Goal: Book appointment/travel/reservation

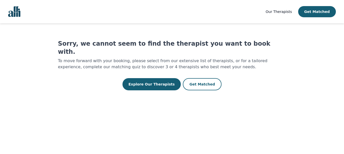
click at [13, 11] on img "Global" at bounding box center [14, 11] width 12 height 11
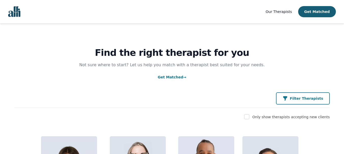
click at [288, 100] on icon "button" at bounding box center [285, 98] width 5 height 5
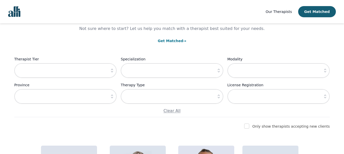
scroll to position [58, 0]
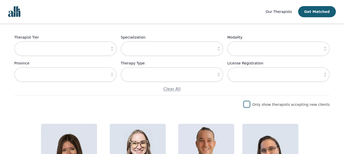
click at [249, 106] on input "checkbox" at bounding box center [246, 104] width 5 height 5
checkbox input "true"
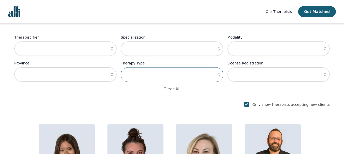
click at [145, 72] on input "text" at bounding box center [172, 74] width 102 height 15
type input "Couples Therapy"
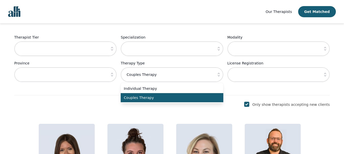
click at [152, 99] on span "Couples Therapy" at bounding box center [169, 97] width 90 height 5
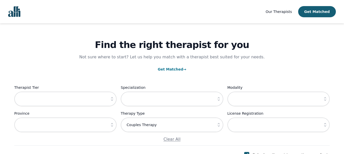
scroll to position [5, 0]
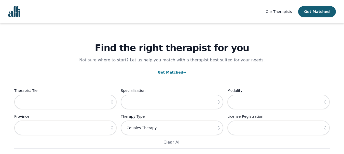
click at [17, 13] on img "Global" at bounding box center [14, 11] width 12 height 11
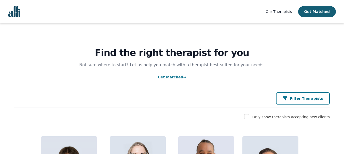
click at [300, 100] on p "Filter Therapists" at bounding box center [306, 98] width 33 height 5
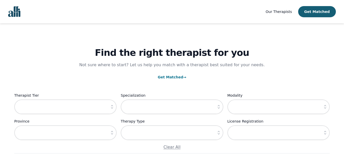
click at [216, 135] on icon "button" at bounding box center [218, 133] width 5 height 5
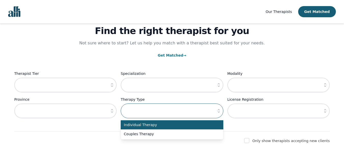
scroll to position [29, 0]
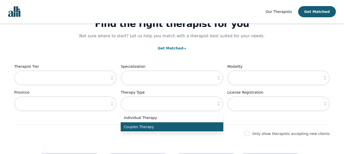
click at [182, 125] on span "Couples Therapy" at bounding box center [169, 127] width 90 height 5
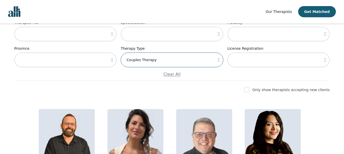
scroll to position [68, 0]
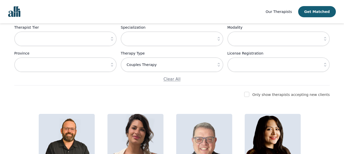
click at [220, 66] on icon "button" at bounding box center [218, 64] width 5 height 5
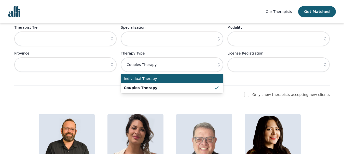
click at [190, 81] on span "Individual Therapy" at bounding box center [169, 78] width 90 height 5
type input "Individual Therapy"
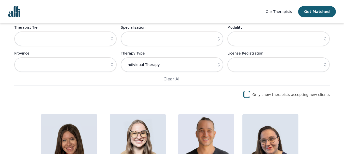
click at [249, 95] on input "checkbox" at bounding box center [246, 94] width 5 height 5
checkbox input "true"
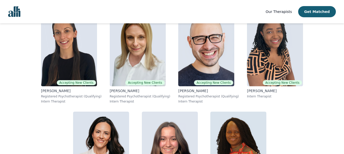
scroll to position [1727, 0]
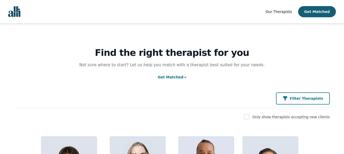
click at [309, 101] on p "Filter Therapists" at bounding box center [306, 98] width 33 height 5
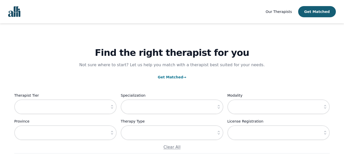
click at [218, 132] on icon "button" at bounding box center [218, 133] width 5 height 5
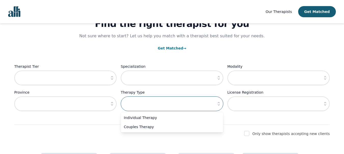
scroll to position [102, 0]
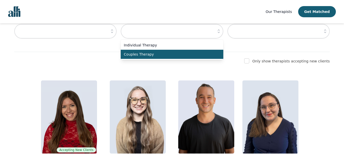
click at [170, 54] on span "Couples Therapy" at bounding box center [169, 54] width 90 height 5
type input "Couples Therapy"
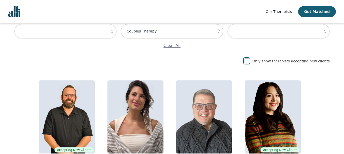
click at [249, 62] on input "checkbox" at bounding box center [246, 61] width 5 height 5
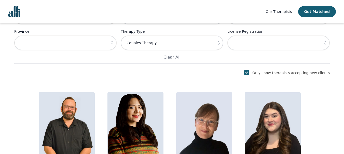
scroll to position [89, 0]
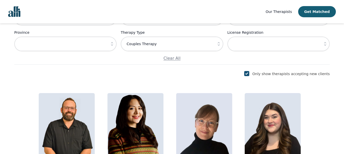
click at [249, 76] on input "checkbox" at bounding box center [246, 73] width 5 height 5
checkbox input "false"
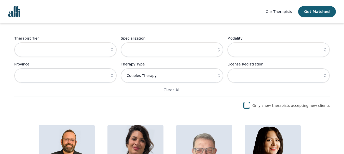
scroll to position [49, 0]
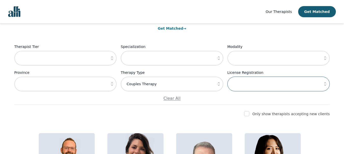
click at [283, 86] on input "text" at bounding box center [278, 84] width 102 height 15
click at [323, 82] on icon "button" at bounding box center [324, 84] width 5 height 5
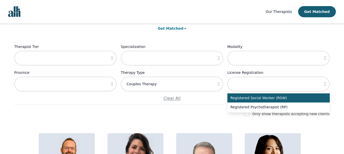
click at [323, 82] on icon "button" at bounding box center [324, 84] width 5 height 5
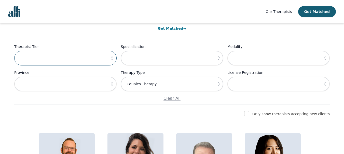
click at [80, 61] on input "text" at bounding box center [65, 58] width 102 height 15
click at [112, 59] on icon "button" at bounding box center [111, 58] width 5 height 5
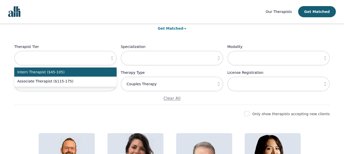
click at [51, 74] on span "Intern Therapist ($45-105)" at bounding box center [62, 72] width 90 height 5
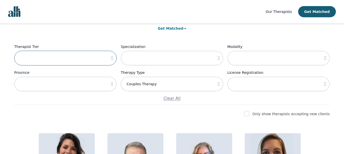
type input "Intern Therapist ($45-105)"
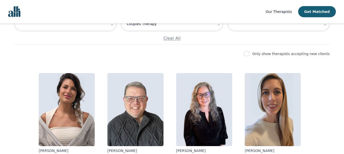
scroll to position [111, 0]
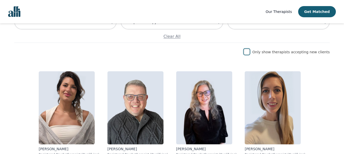
click at [249, 53] on input "checkbox" at bounding box center [246, 51] width 5 height 5
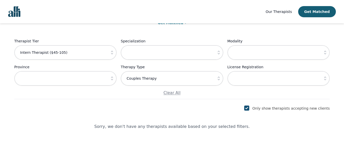
scroll to position [55, 0]
click at [249, 108] on input "checkbox" at bounding box center [246, 108] width 5 height 5
checkbox input "false"
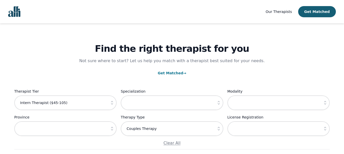
scroll to position [0, 0]
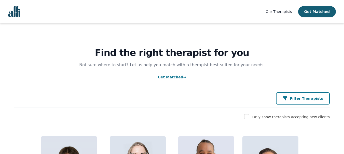
click at [303, 100] on p "Filter Therapists" at bounding box center [306, 98] width 33 height 5
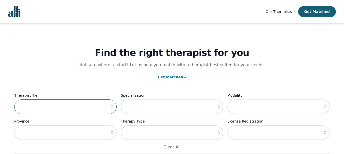
click at [97, 105] on input "text" at bounding box center [65, 107] width 102 height 15
click at [114, 108] on icon "button" at bounding box center [111, 107] width 5 height 5
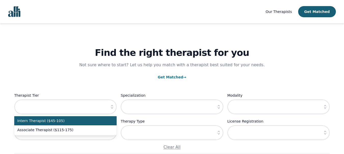
click at [90, 122] on span "Intern Therapist ($45-105)" at bounding box center [62, 121] width 90 height 5
type input "Intern Therapist ($45-105)"
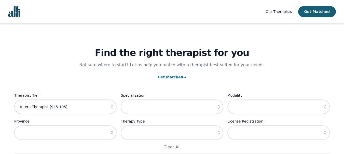
click at [217, 109] on icon "button" at bounding box center [218, 107] width 5 height 5
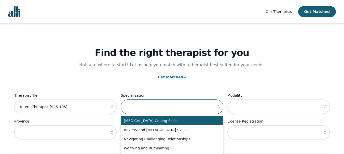
scroll to position [4, 0]
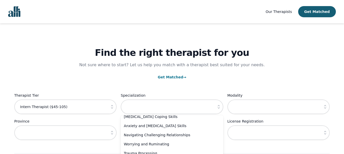
click at [181, 89] on div "Find the right therapist for you Not sure where to start? Let us help you match…" at bounding box center [171, 88] width 315 height 131
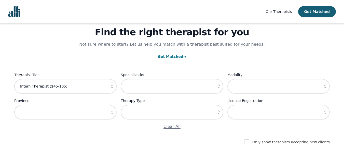
scroll to position [22, 0]
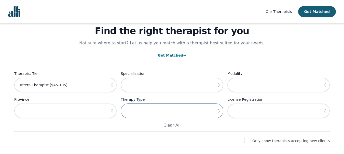
click at [156, 110] on input "text" at bounding box center [172, 111] width 102 height 15
type input "Couples Therapy"
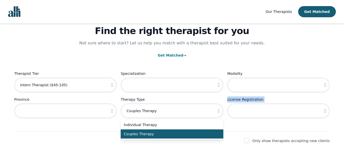
drag, startPoint x: 257, startPoint y: 127, endPoint x: 157, endPoint y: 135, distance: 100.3
click at [157, 129] on div "Therapist Tier Intern Therapist ($45-105) Specialization Modality Province Ther…" at bounding box center [171, 100] width 315 height 58
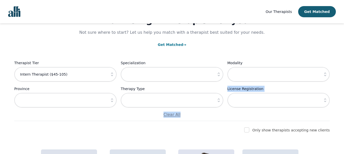
scroll to position [38, 0]
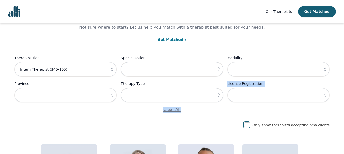
click at [249, 125] on input "checkbox" at bounding box center [246, 125] width 5 height 5
checkbox input "true"
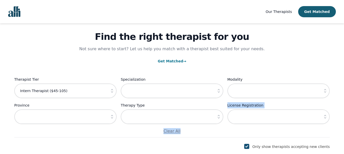
scroll to position [0, 0]
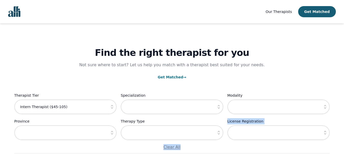
click at [173, 77] on link "Get Matched →" at bounding box center [172, 77] width 29 height 4
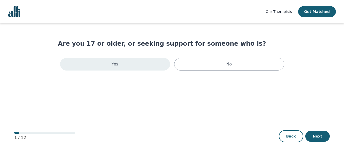
click at [151, 64] on div "Yes" at bounding box center [115, 64] width 110 height 13
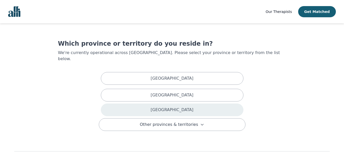
click at [173, 107] on p "[GEOGRAPHIC_DATA]" at bounding box center [171, 110] width 43 height 6
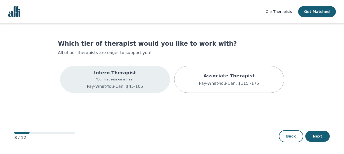
click at [143, 79] on div "Intern Therapist Your first session is free! Pay-What-You-Can: $45-105" at bounding box center [115, 79] width 110 height 27
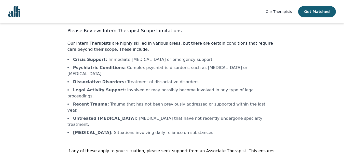
scroll to position [21, 0]
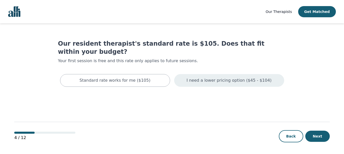
click at [206, 78] on p "I need a lower pricing option ($45 - $104)" at bounding box center [229, 81] width 85 height 6
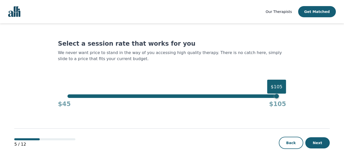
click at [206, 73] on div "Select a session rate that works for you We never want price to stand in the wa…" at bounding box center [172, 74] width 228 height 69
click at [68, 96] on div "$105" at bounding box center [171, 97] width 209 height 4
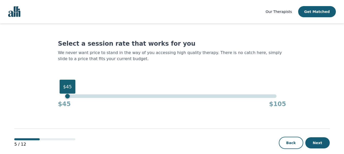
drag, startPoint x: 68, startPoint y: 96, endPoint x: 39, endPoint y: 98, distance: 29.1
click at [39, 99] on main "Select a session rate that works for you We never want price to stand in the wa…" at bounding box center [171, 92] width 315 height 138
click at [323, 144] on button "Next" at bounding box center [317, 143] width 24 height 11
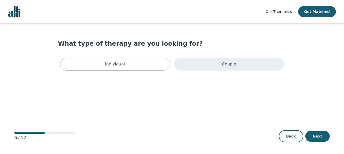
click at [221, 67] on div "Couple" at bounding box center [229, 64] width 110 height 13
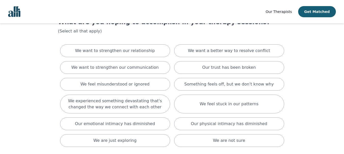
scroll to position [22, 0]
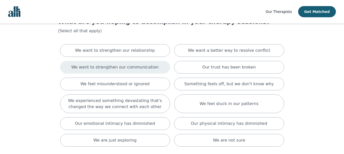
click at [146, 64] on p "We want to strengthen our communication" at bounding box center [114, 67] width 87 height 6
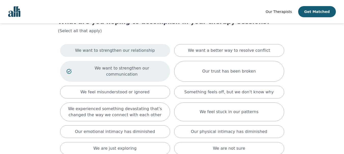
click at [149, 53] on div "We want to strengthen our relationship" at bounding box center [115, 50] width 110 height 13
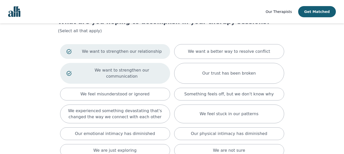
click at [141, 50] on p "We want to strengthen our relationship" at bounding box center [121, 52] width 83 height 6
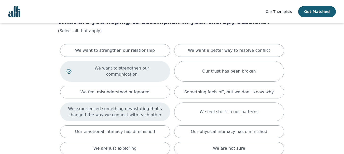
scroll to position [26, 0]
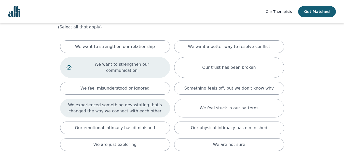
click at [157, 102] on p "We experienced something devastating that's changed the way we connect with eac…" at bounding box center [114, 108] width 97 height 12
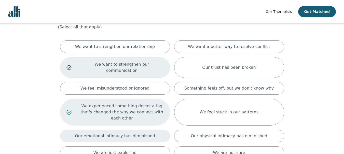
click at [153, 130] on div "Our emotional intimacy has diminished" at bounding box center [115, 136] width 110 height 13
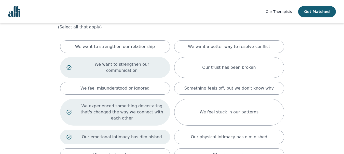
click at [157, 134] on p "Our emotional intimacy has diminished" at bounding box center [121, 137] width 83 height 6
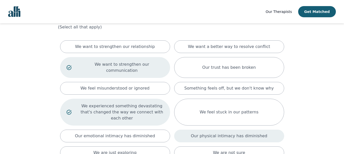
click at [197, 130] on div "Our physical intimacy has diminished" at bounding box center [229, 136] width 110 height 13
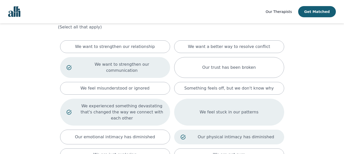
click at [211, 109] on p "We feel stuck in our patterns" at bounding box center [229, 112] width 59 height 6
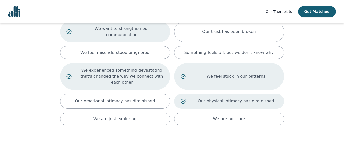
scroll to position [76, 0]
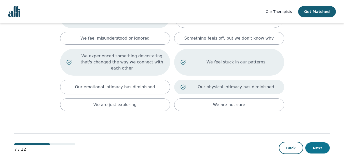
click at [319, 143] on button "Next" at bounding box center [317, 148] width 24 height 11
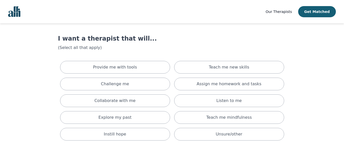
scroll to position [6, 0]
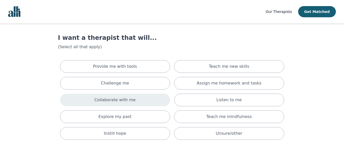
click at [141, 96] on div "Collaborate with me" at bounding box center [115, 100] width 110 height 13
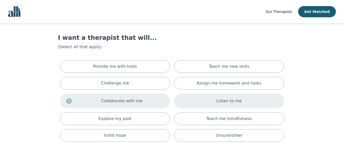
click at [221, 106] on div "Listen to me" at bounding box center [229, 101] width 110 height 15
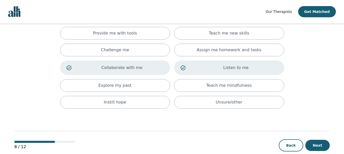
scroll to position [40, 0]
drag, startPoint x: 115, startPoint y: 47, endPoint x: 195, endPoint y: 61, distance: 81.1
click at [115, 47] on p "Challenge me" at bounding box center [115, 50] width 28 height 6
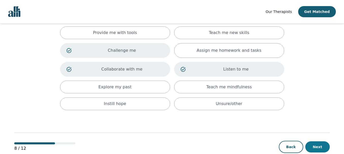
click at [316, 146] on button "Next" at bounding box center [317, 147] width 24 height 11
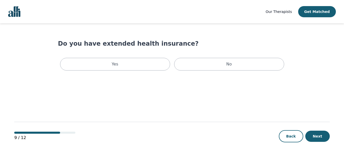
click at [212, 73] on main "Do you have extended health insurance? Yes No 9 / 12 Back Next" at bounding box center [171, 89] width 315 height 132
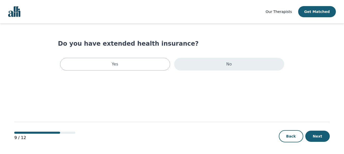
click at [207, 64] on div "No" at bounding box center [229, 64] width 110 height 13
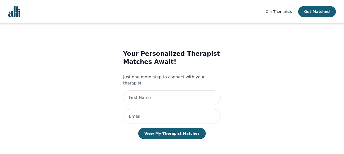
scroll to position [1, 0]
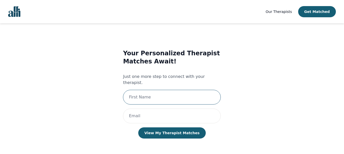
click at [157, 90] on input "text" at bounding box center [172, 97] width 98 height 15
type input "Kelsey"
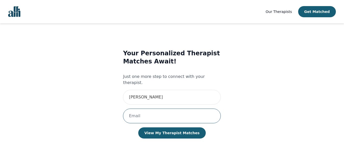
click at [138, 111] on input "email" at bounding box center [172, 116] width 98 height 15
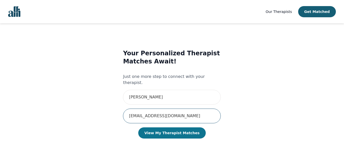
type input "kelseyjawalsh@gmail.com"
click at [176, 128] on button "View My Therapist Matches" at bounding box center [171, 133] width 67 height 11
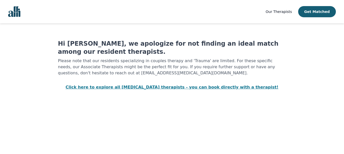
click at [155, 87] on link "Click here to explore all Alli therapists - you can book directly with a therap…" at bounding box center [172, 87] width 213 height 5
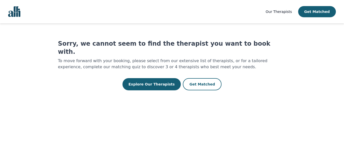
click at [19, 9] on img "Global" at bounding box center [14, 11] width 12 height 11
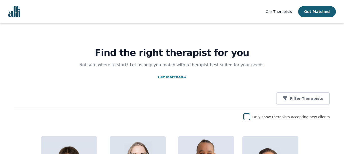
click at [249, 118] on input "checkbox" at bounding box center [246, 117] width 5 height 5
checkbox input "true"
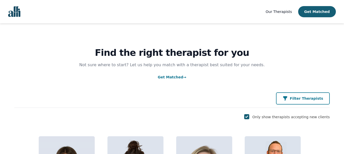
click at [287, 105] on button "Filter Therapists" at bounding box center [303, 99] width 54 height 12
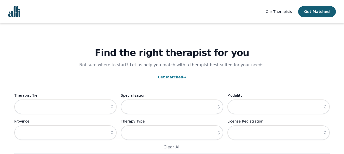
click at [218, 135] on icon "button" at bounding box center [218, 133] width 5 height 5
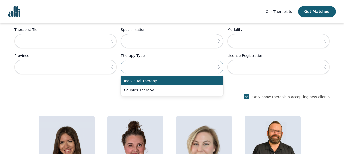
scroll to position [69, 0]
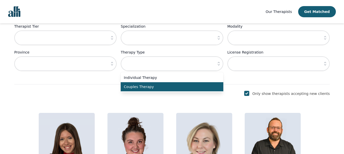
click at [183, 85] on span "Couples Therapy" at bounding box center [169, 87] width 90 height 5
type input "Couples Therapy"
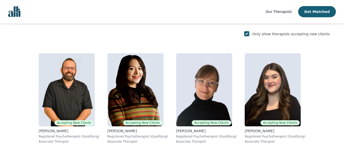
scroll to position [131, 0]
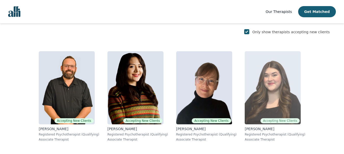
click at [267, 87] on img at bounding box center [273, 87] width 56 height 73
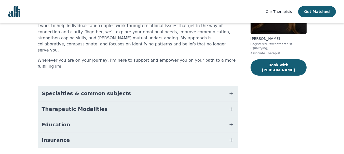
scroll to position [78, 0]
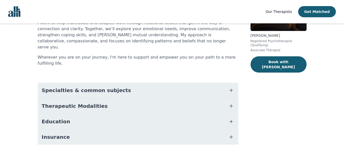
click at [159, 83] on button "Specialties & common subjects" at bounding box center [138, 90] width 201 height 15
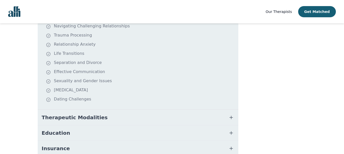
scroll to position [167, 0]
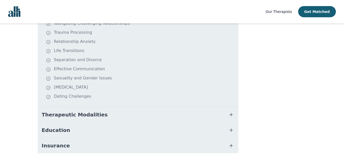
click at [181, 107] on button "Therapeutic Modalities" at bounding box center [138, 114] width 201 height 15
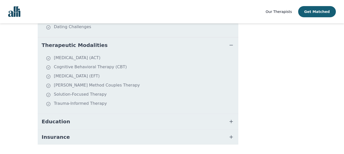
scroll to position [240, 0]
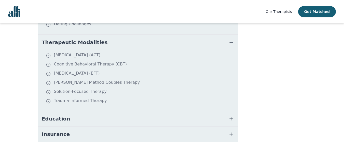
click at [137, 111] on button "Education" at bounding box center [138, 118] width 201 height 15
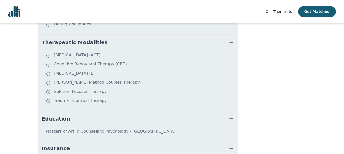
click at [154, 141] on button "Insurance" at bounding box center [138, 148] width 201 height 15
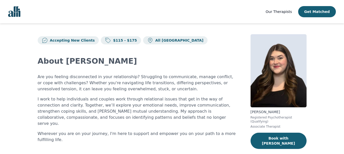
scroll to position [0, 0]
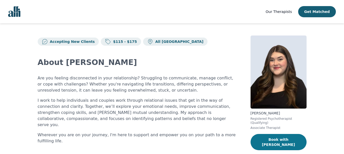
click at [277, 135] on button "Book with [PERSON_NAME]" at bounding box center [278, 142] width 56 height 16
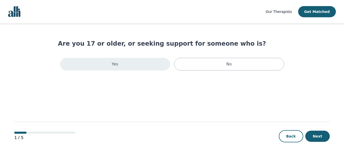
click at [151, 61] on div "Yes" at bounding box center [115, 64] width 110 height 13
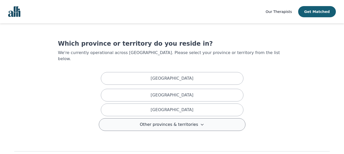
click at [186, 122] on span "Other provinces & territories" at bounding box center [169, 125] width 58 height 6
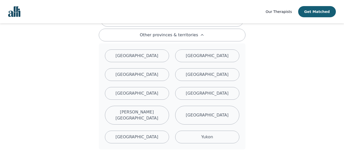
scroll to position [92, 0]
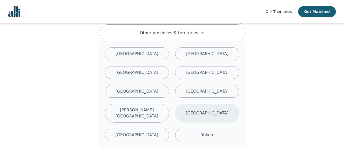
click at [218, 104] on div "[GEOGRAPHIC_DATA]" at bounding box center [207, 113] width 64 height 19
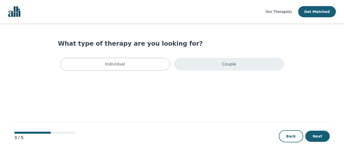
click at [220, 65] on div "Couple" at bounding box center [229, 64] width 110 height 13
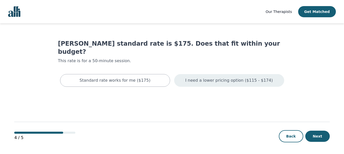
click at [224, 78] on p "I need a lower pricing option ($115 - $174)" at bounding box center [229, 81] width 88 height 6
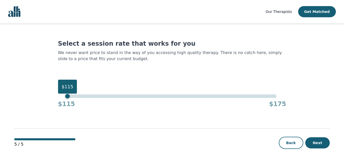
drag, startPoint x: 277, startPoint y: 96, endPoint x: 52, endPoint y: 104, distance: 224.9
click at [52, 104] on main "Select a session rate that works for you We never want price to stand in the wa…" at bounding box center [171, 92] width 315 height 138
click at [317, 146] on button "Next" at bounding box center [317, 143] width 24 height 11
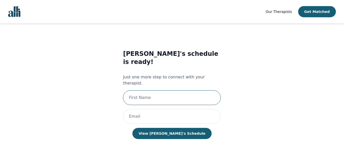
click at [192, 91] on input "text" at bounding box center [172, 98] width 98 height 15
type input "[PERSON_NAME]"
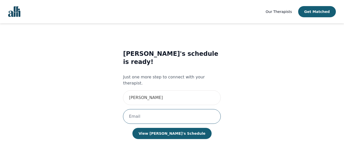
click at [164, 109] on input "email" at bounding box center [172, 116] width 98 height 15
type input "[PERSON_NAME][EMAIL_ADDRESS][DOMAIN_NAME]"
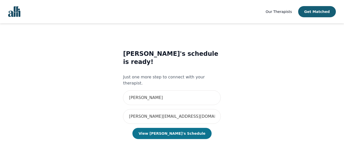
click at [168, 128] on button "View [PERSON_NAME]'s Schedule" at bounding box center [171, 133] width 79 height 11
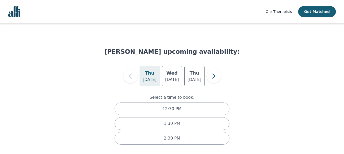
scroll to position [1, 0]
